Goal: Task Accomplishment & Management: Use online tool/utility

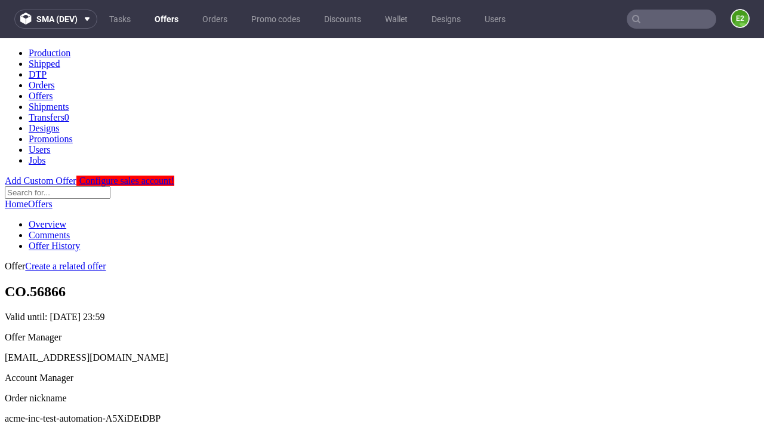
scroll to position [118, 0]
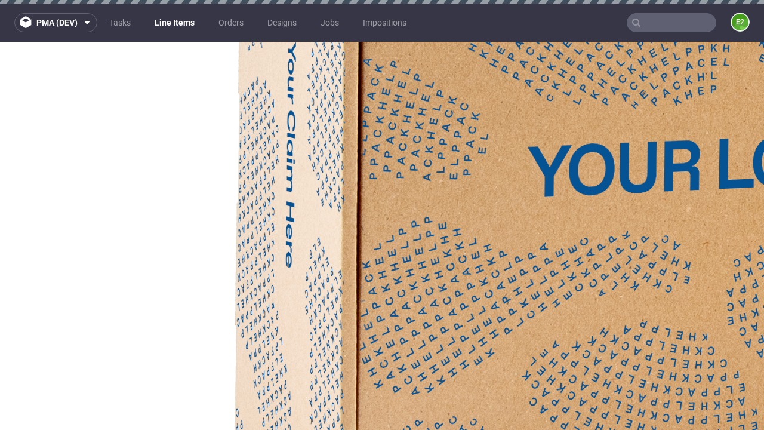
select select "accepted"
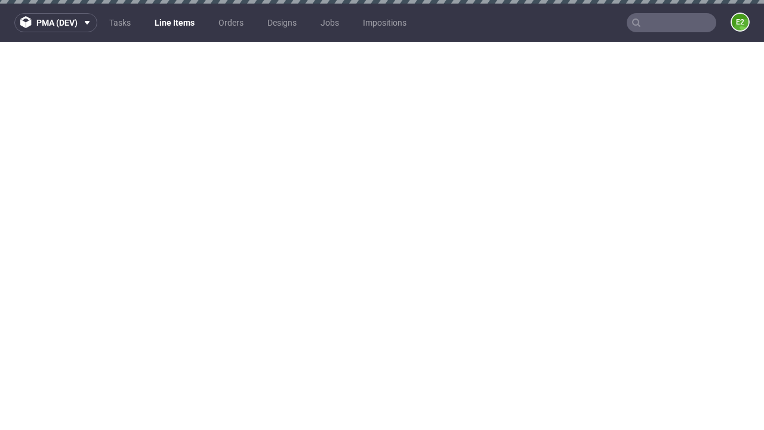
select select "received"
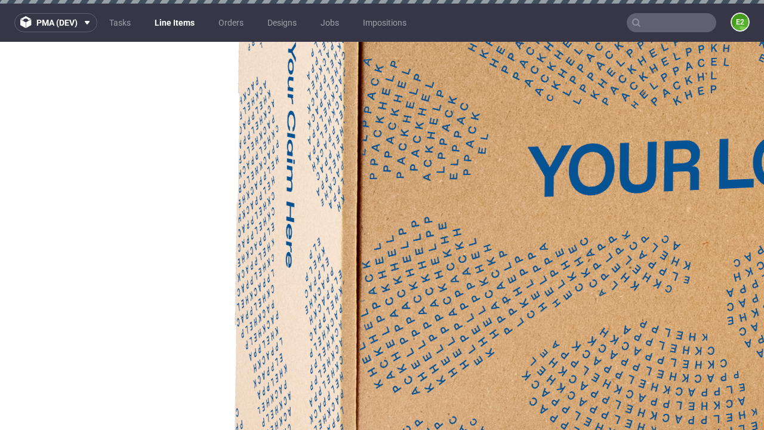
select select "accepted_dtp_issue_reprint"
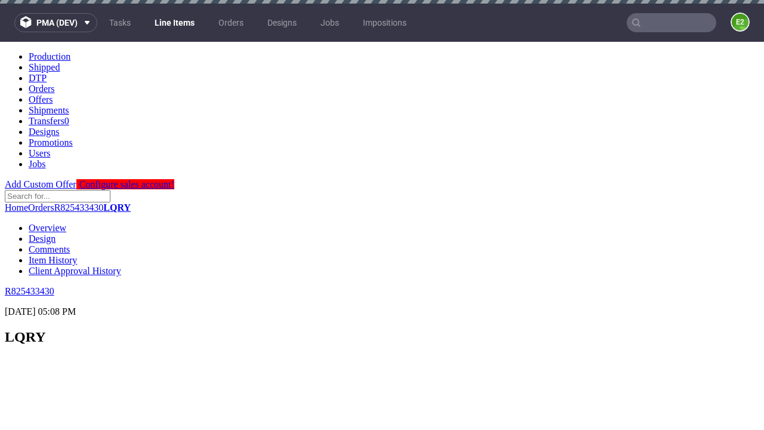
scroll to position [2126, 0]
